Goal: Task Accomplishment & Management: Complete application form

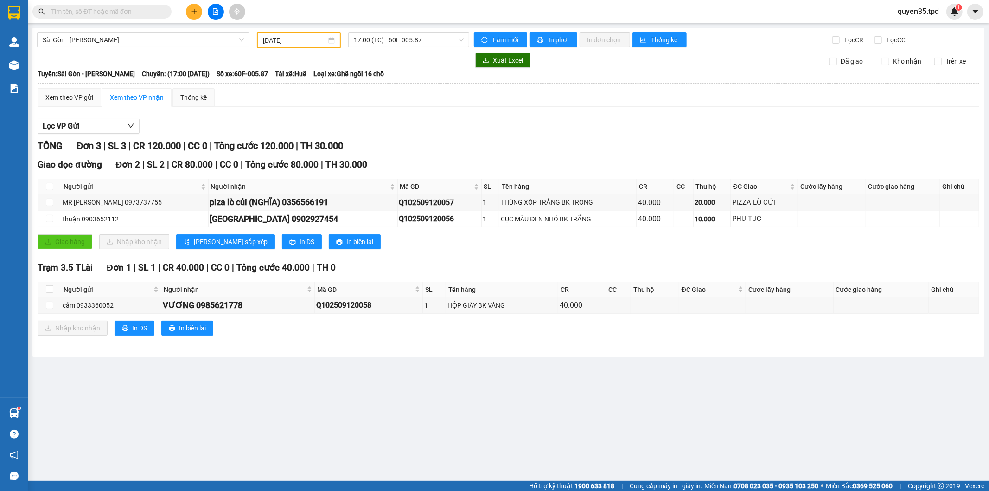
click at [195, 14] on icon "plus" at bounding box center [194, 11] width 6 height 6
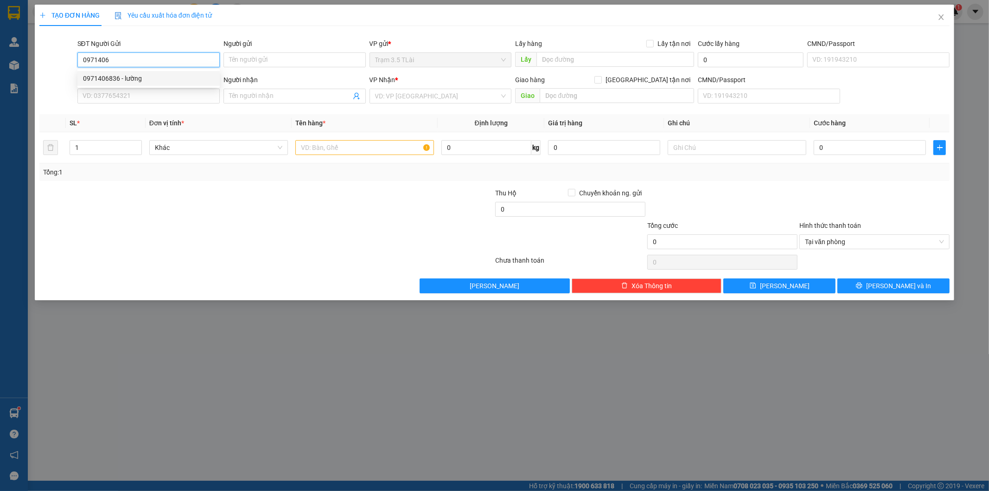
click at [125, 73] on div "0971406836 - lường" at bounding box center [148, 78] width 131 height 10
type input "0971406836"
type input "lường"
type input "0868759609"
type input "đệ"
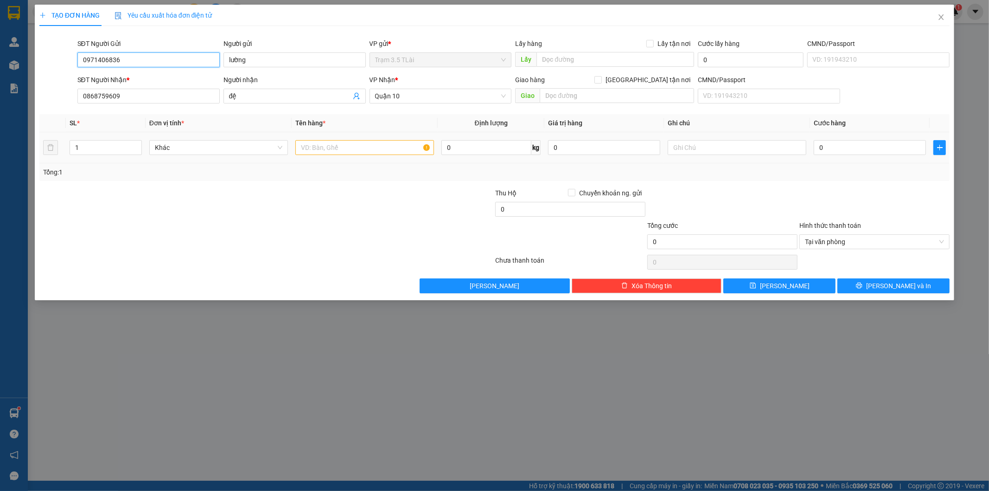
type input "0971406836"
click at [319, 141] on input "text" at bounding box center [364, 147] width 139 height 15
type input "bao trắng (đò ăn)"
click at [820, 147] on input "0" at bounding box center [870, 147] width 112 height 15
type input "5"
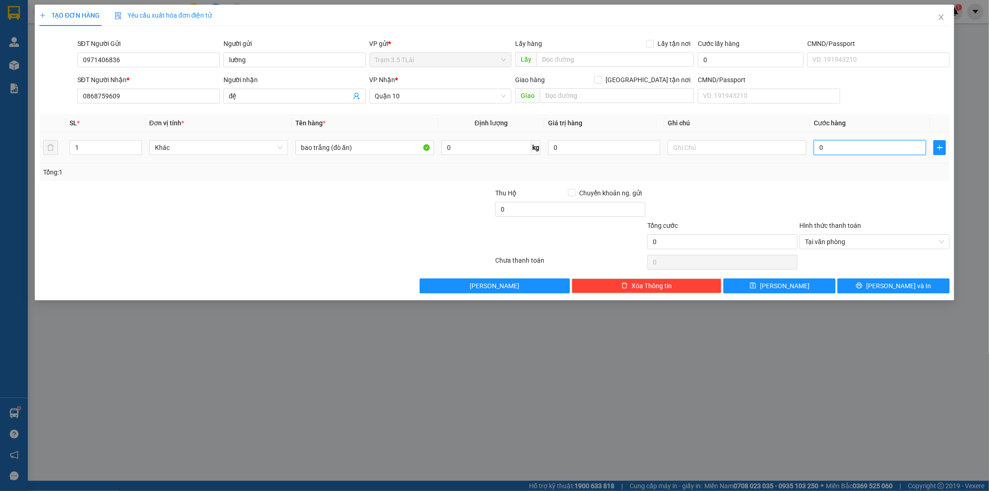
type input "5"
type input "50"
type input "50.000"
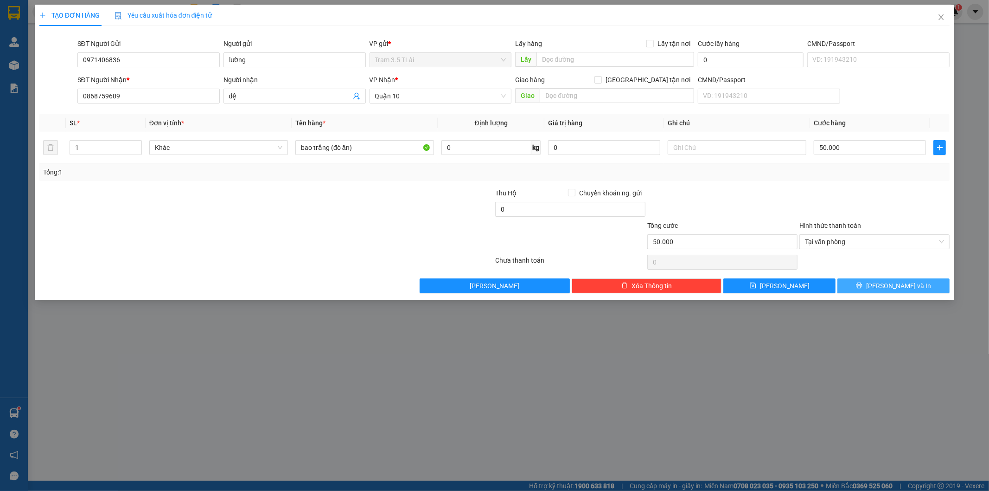
click at [889, 281] on span "[PERSON_NAME] và In" at bounding box center [898, 286] width 65 height 10
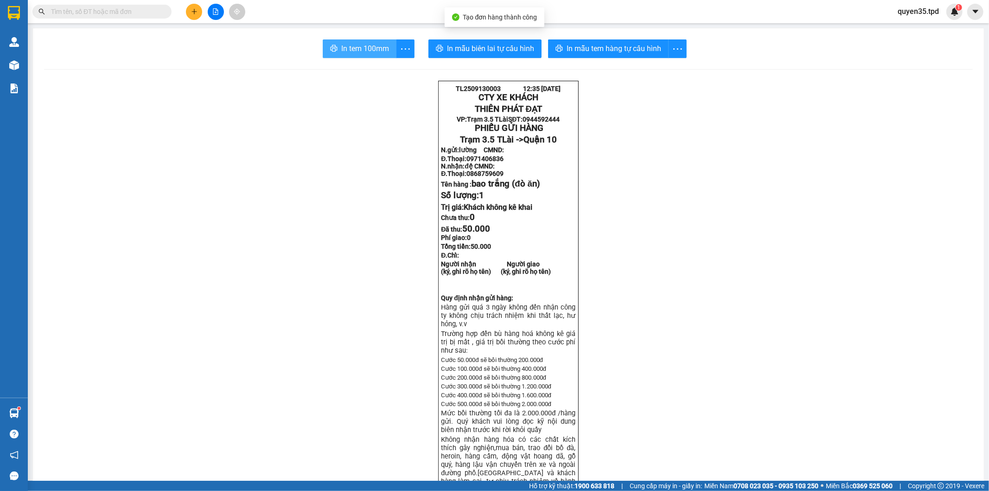
click at [350, 54] on span "In tem 100mm" at bounding box center [365, 49] width 48 height 12
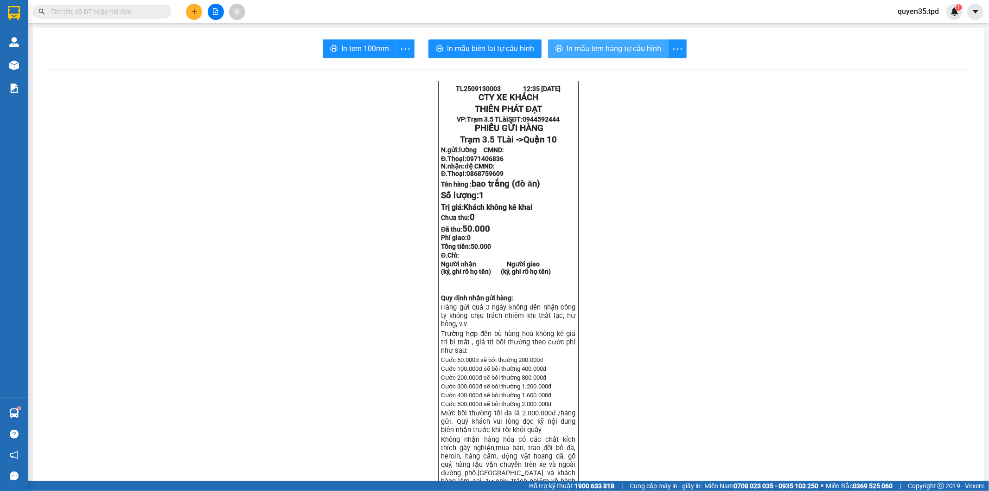
click at [614, 54] on button "In mẫu tem hàng tự cấu hình" at bounding box center [608, 48] width 121 height 19
